Goal: Information Seeking & Learning: Learn about a topic

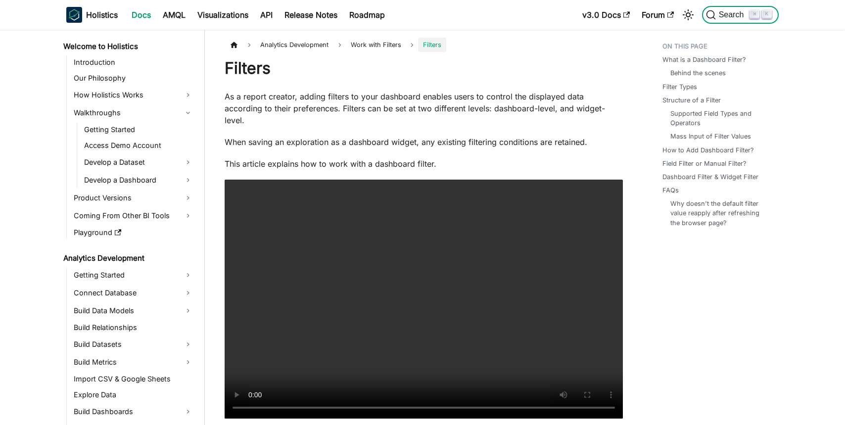
click at [717, 12] on span "Search" at bounding box center [733, 14] width 34 height 9
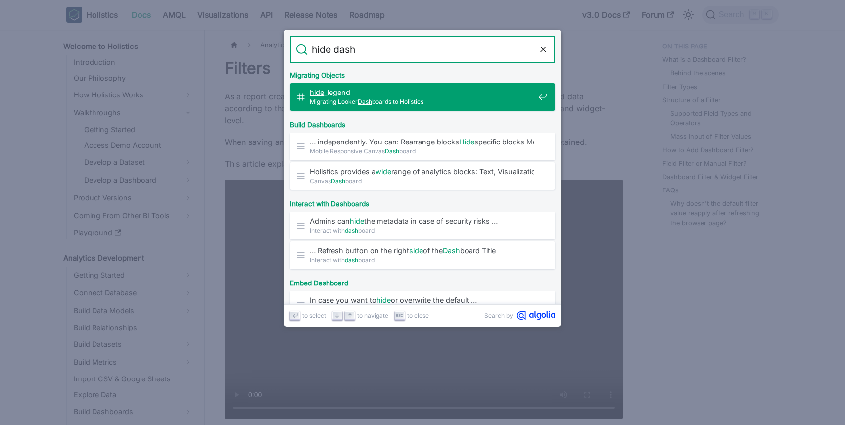
type input "hide dashb"
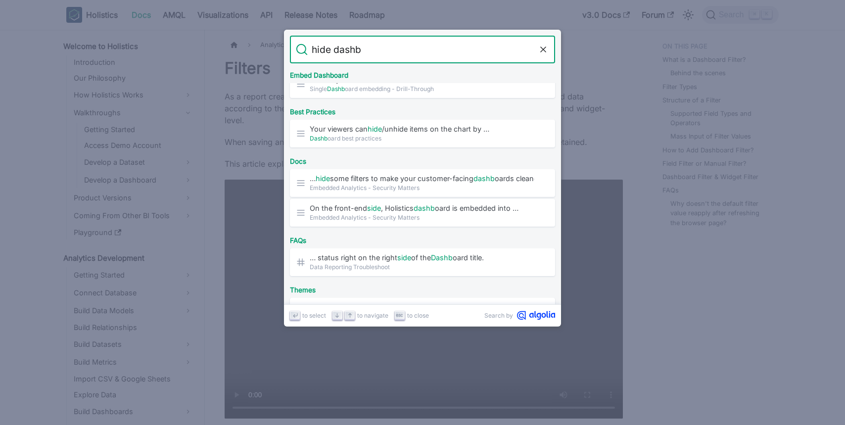
scroll to position [225, 0]
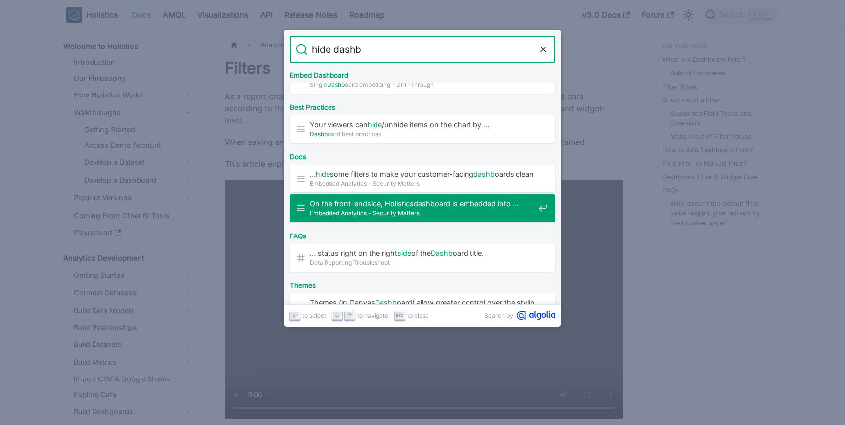
click at [454, 199] on span "On the front-end side , Holistics dashb oard is embedded into …" at bounding box center [422, 203] width 225 height 9
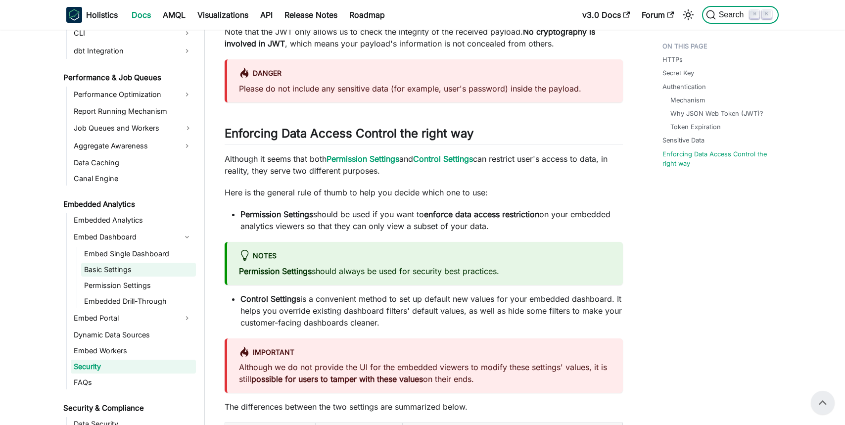
scroll to position [926, 0]
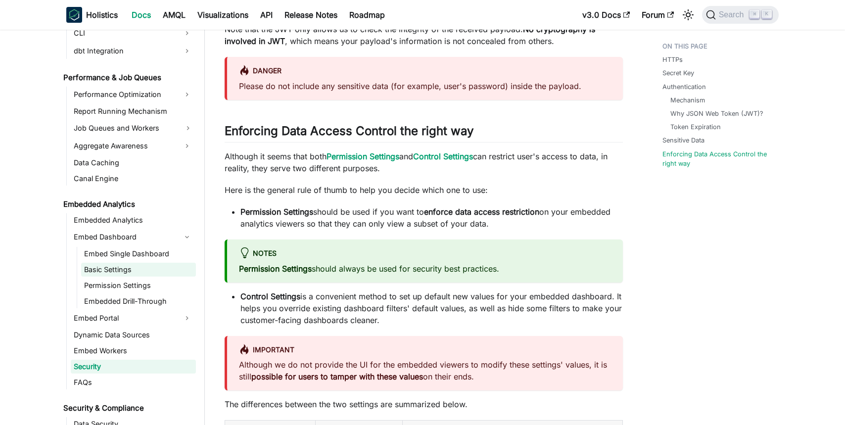
click at [132, 263] on link "Basic Settings" at bounding box center [138, 270] width 115 height 14
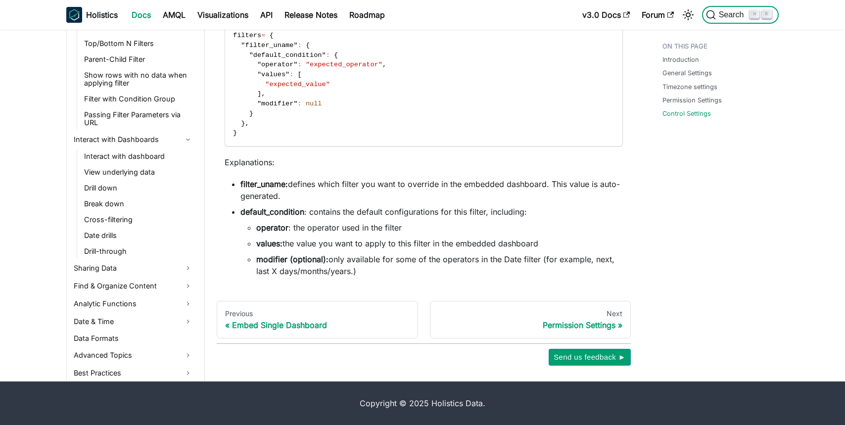
scroll to position [406, 0]
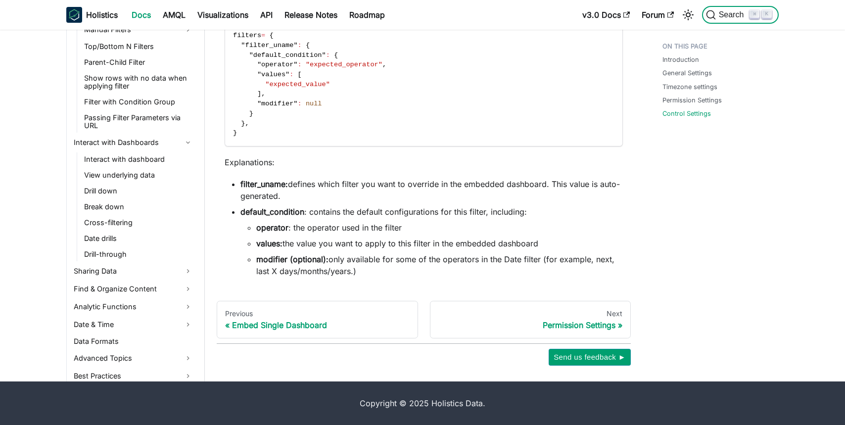
click at [727, 18] on span "Search" at bounding box center [733, 14] width 34 height 9
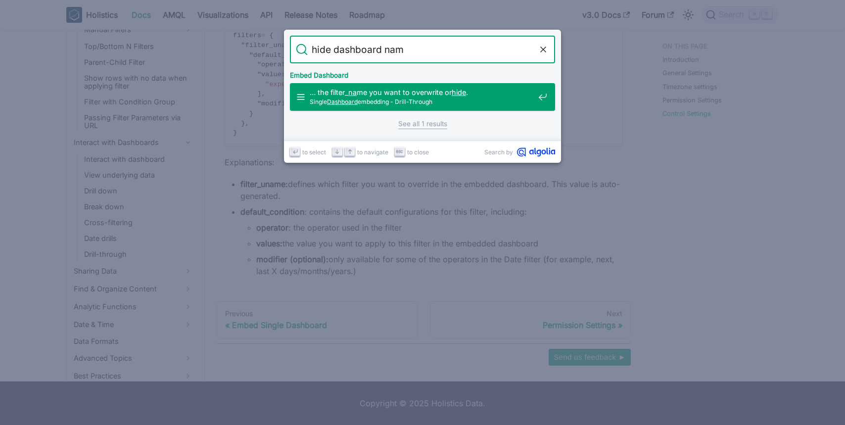
type input "hide dashboard name"
click at [414, 97] on span "Single Dashboard embedding - Drill-Through" at bounding box center [422, 101] width 225 height 9
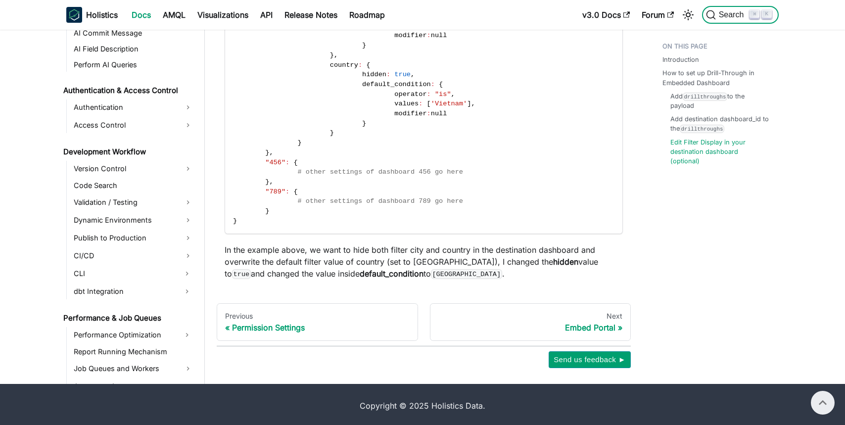
scroll to position [1224, 0]
